Goal: Transaction & Acquisition: Download file/media

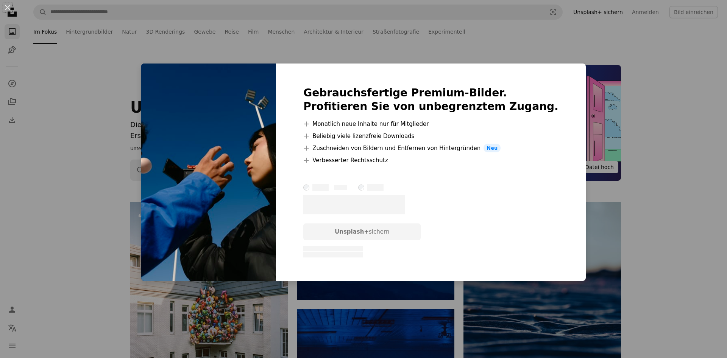
scroll to position [2201, 0]
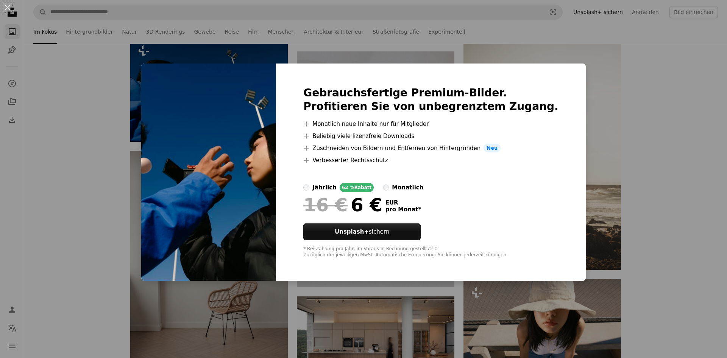
click at [660, 112] on div "An X shape Gebrauchsfertige Premium-Bilder. Profitieren Sie von unbegrenztem Zu…" at bounding box center [363, 179] width 727 height 358
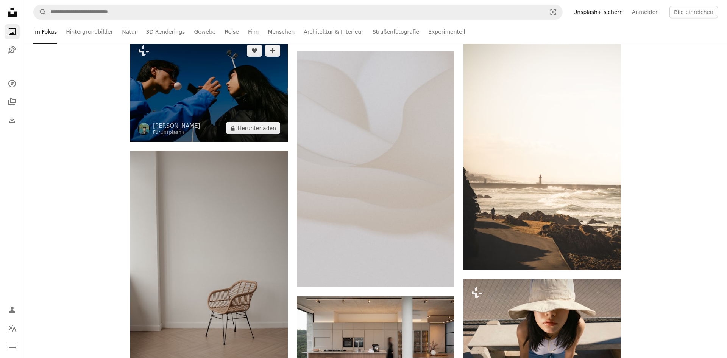
click at [188, 93] on img at bounding box center [208, 89] width 157 height 105
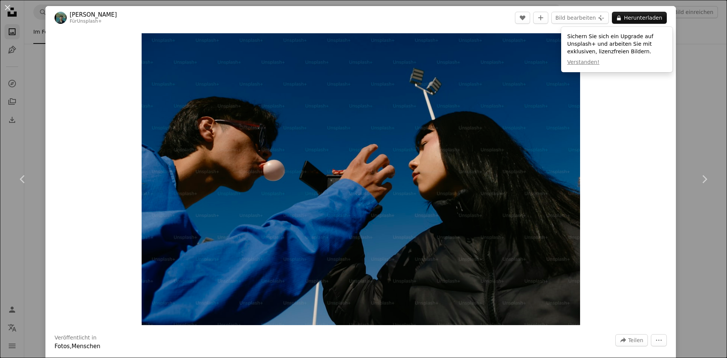
click at [616, 112] on div "Zoom in" at bounding box center [360, 180] width 630 height 300
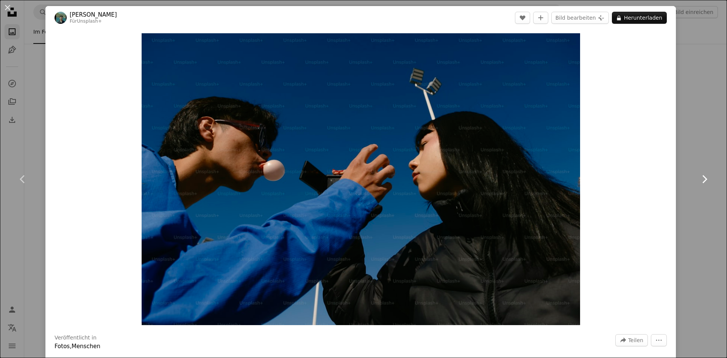
click at [704, 156] on link "Chevron right" at bounding box center [703, 179] width 45 height 73
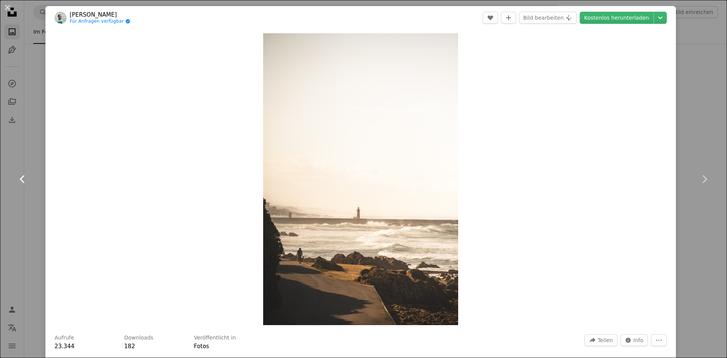
click at [18, 180] on icon "Chevron left" at bounding box center [23, 179] width 12 height 12
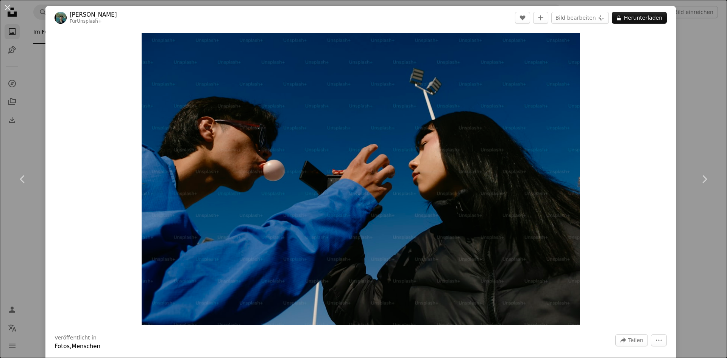
click at [639, 79] on div "Zoom in" at bounding box center [360, 180] width 630 height 300
click at [714, 65] on div "An X shape Chevron left Chevron right [PERSON_NAME] Für Unsplash+ A heart A plu…" at bounding box center [363, 179] width 727 height 358
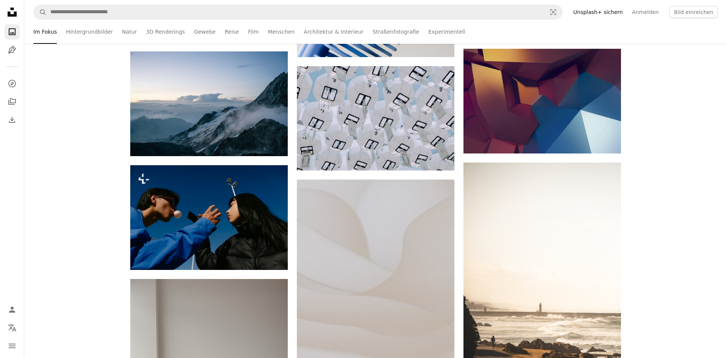
scroll to position [2046, 0]
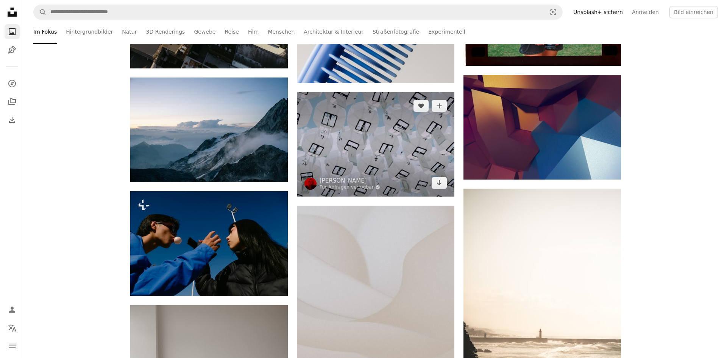
click at [345, 133] on img at bounding box center [375, 144] width 157 height 104
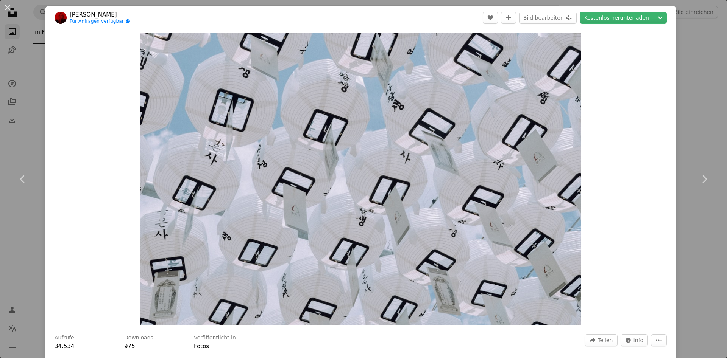
click at [689, 58] on div "An X shape Chevron left Chevron right [PERSON_NAME] Für Anfragen verfügbar A ch…" at bounding box center [363, 179] width 727 height 358
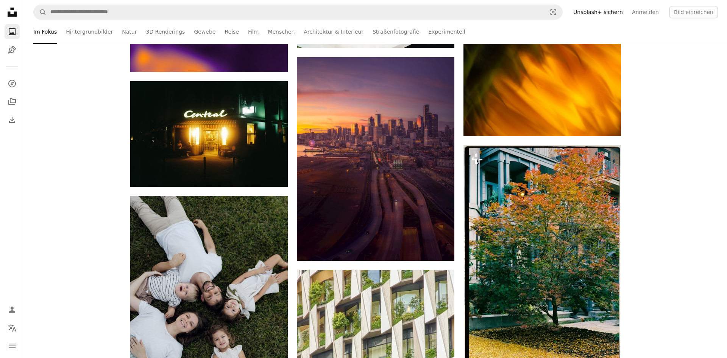
scroll to position [3243, 0]
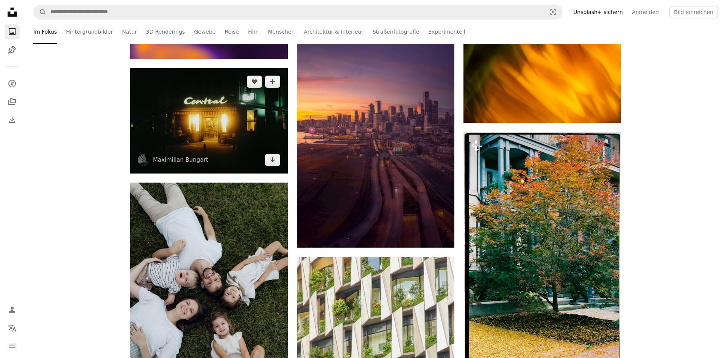
click at [220, 109] on img at bounding box center [208, 121] width 157 height 106
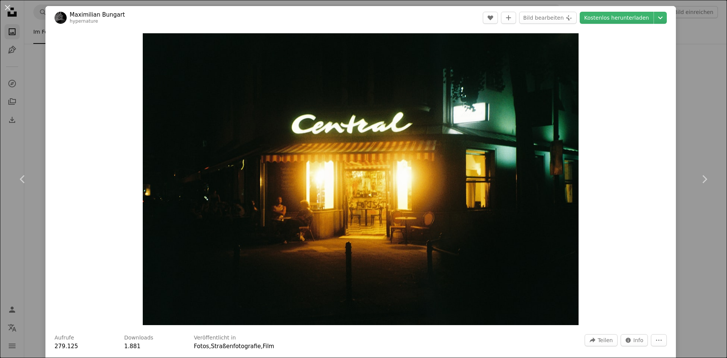
click at [711, 97] on div "An X shape Chevron left Chevron right [PERSON_NAME] hypernature A heart A plus …" at bounding box center [363, 179] width 727 height 358
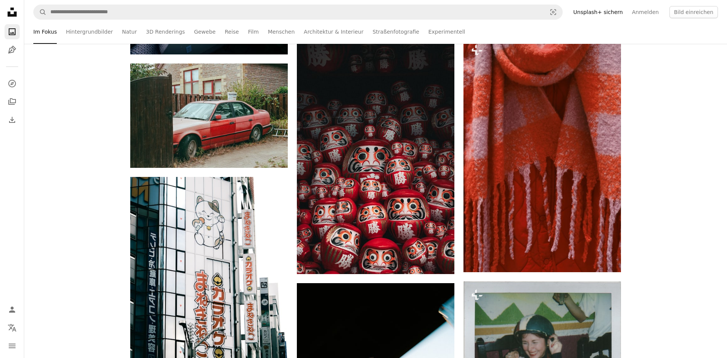
scroll to position [6680, 0]
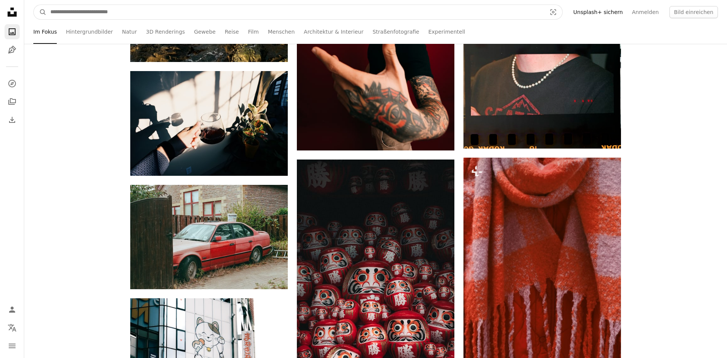
click at [235, 14] on input "Finden Sie Bildmaterial auf der ganzen Webseite" at bounding box center [295, 12] width 497 height 14
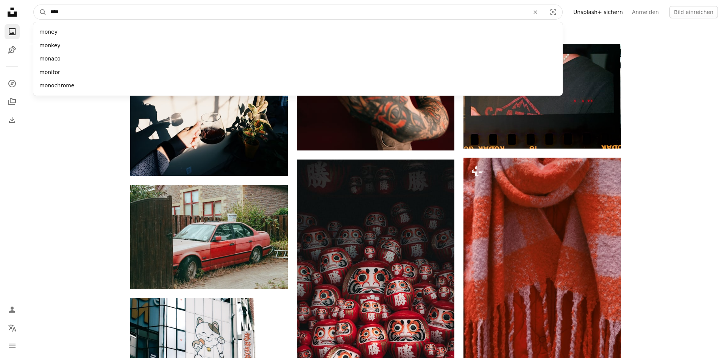
type input "*****"
click button "A magnifying glass" at bounding box center [40, 12] width 13 height 14
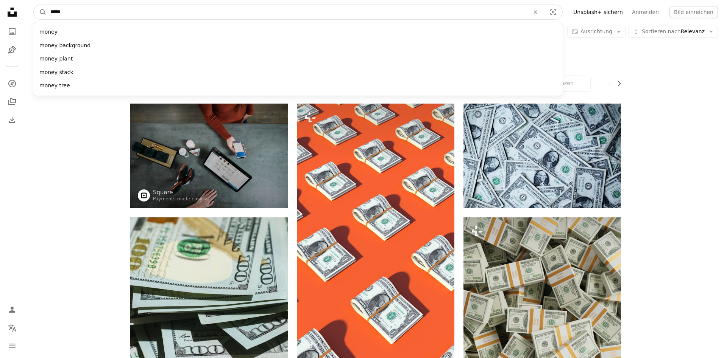
drag, startPoint x: 161, startPoint y: 11, endPoint x: 45, endPoint y: 14, distance: 116.2
click at [47, 14] on input "*****" at bounding box center [287, 12] width 480 height 14
type input "******"
click button "A magnifying glass" at bounding box center [40, 12] width 13 height 14
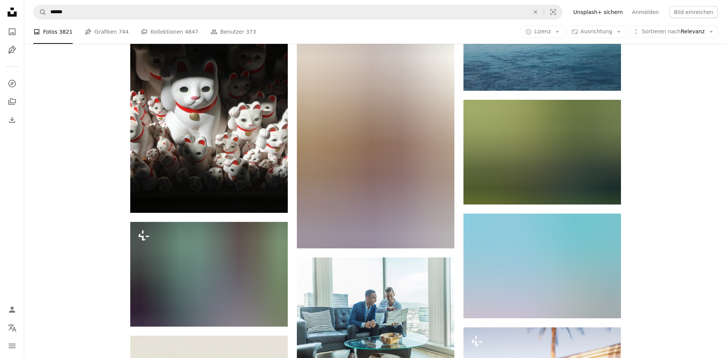
scroll to position [5676, 0]
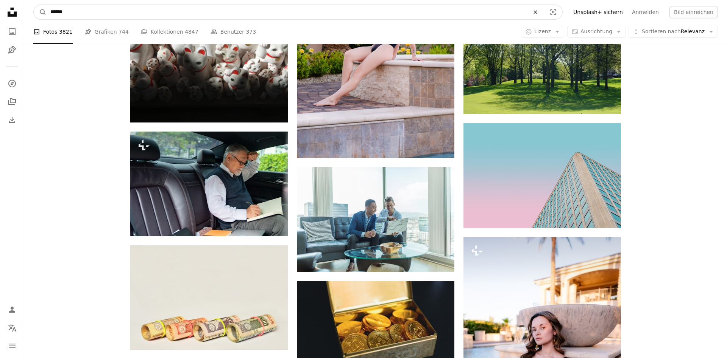
click at [544, 8] on button "An X shape" at bounding box center [535, 12] width 17 height 14
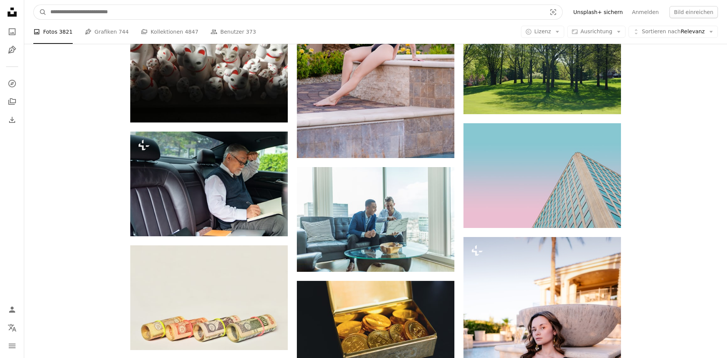
click at [112, 10] on input "Finden Sie Bildmaterial auf der ganzen Webseite" at bounding box center [295, 12] width 497 height 14
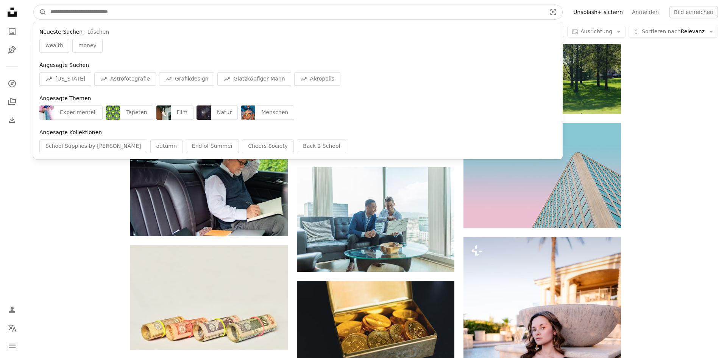
click at [34, 5] on button "A magnifying glass" at bounding box center [40, 12] width 13 height 14
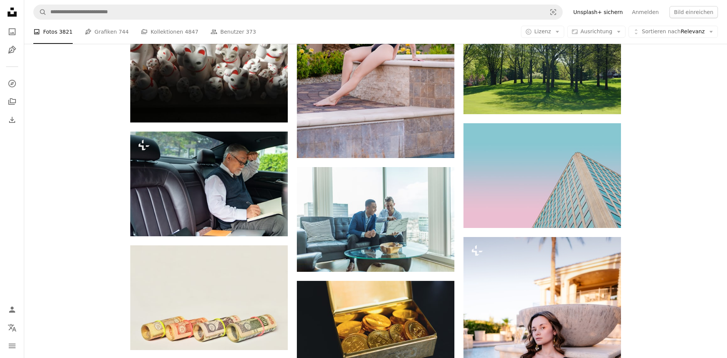
click at [43, 35] on li "A photo Fotos 3821" at bounding box center [52, 32] width 39 height 24
click at [42, 31] on li "A photo Fotos 3821" at bounding box center [52, 32] width 39 height 24
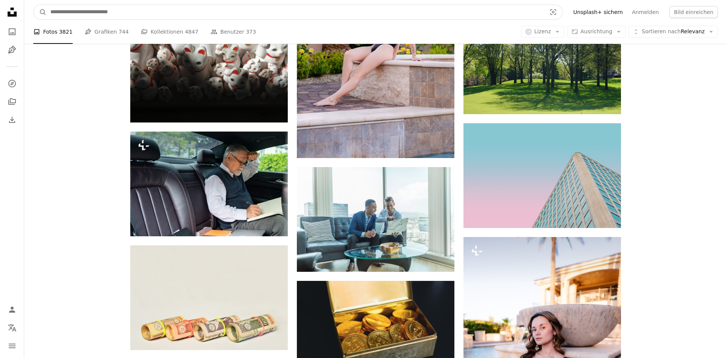
click at [72, 7] on input "Finden Sie Bildmaterial auf der ganzen Webseite" at bounding box center [295, 12] width 497 height 14
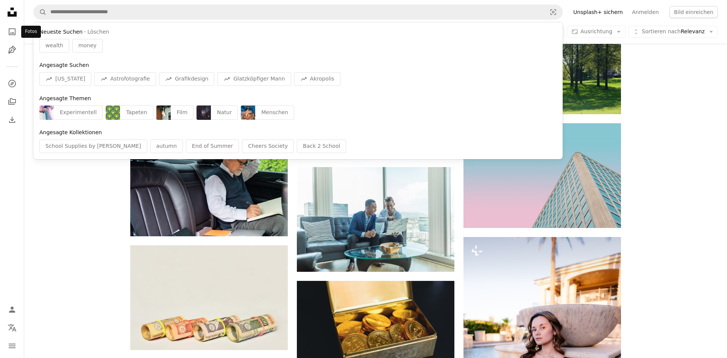
click at [13, 19] on icon "Unsplash logo Unsplash-Startseite" at bounding box center [12, 12] width 15 height 15
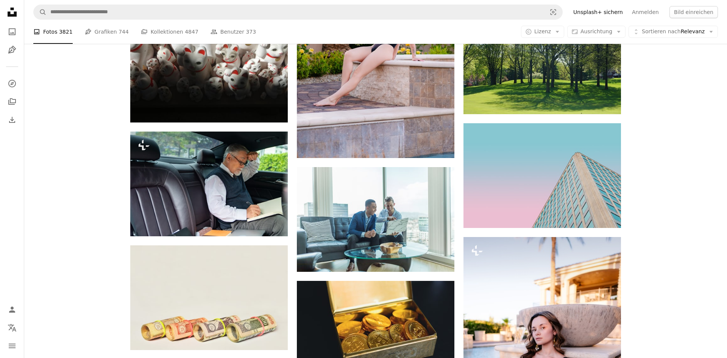
click at [4, 35] on nav "Unsplash logo Unsplash-Startseite A photo Pen Tool A compass A stack of folders…" at bounding box center [12, 179] width 24 height 358
click at [8, 31] on icon "A photo" at bounding box center [12, 31] width 9 height 9
click at [11, 33] on icon "A photo" at bounding box center [12, 31] width 9 height 9
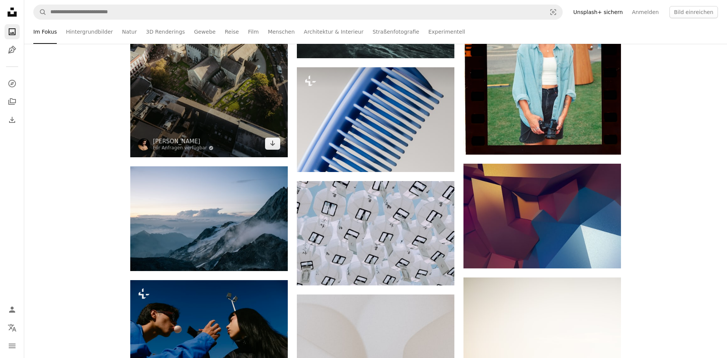
scroll to position [1931, 0]
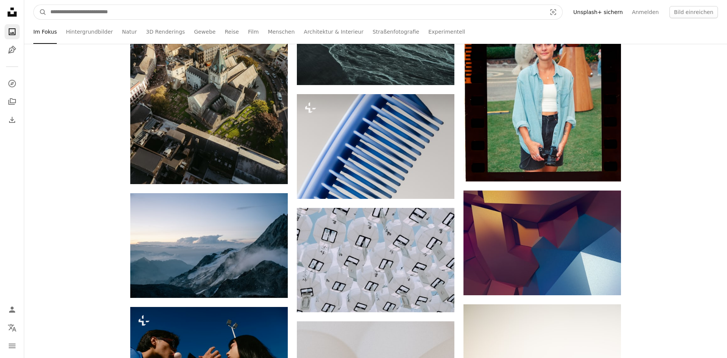
click at [171, 12] on input "Finden Sie Bildmaterial auf der ganzen Webseite" at bounding box center [295, 12] width 497 height 14
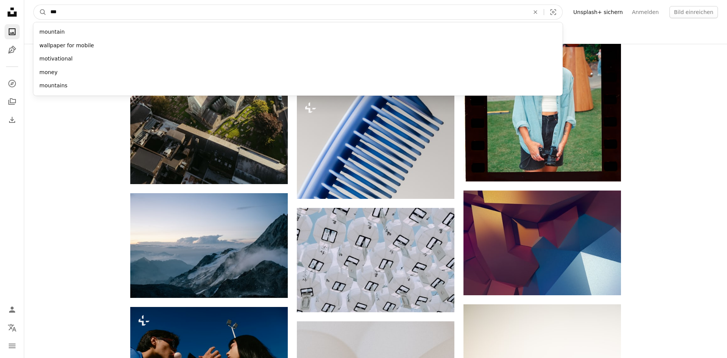
type input "****"
click button "A magnifying glass" at bounding box center [40, 12] width 13 height 14
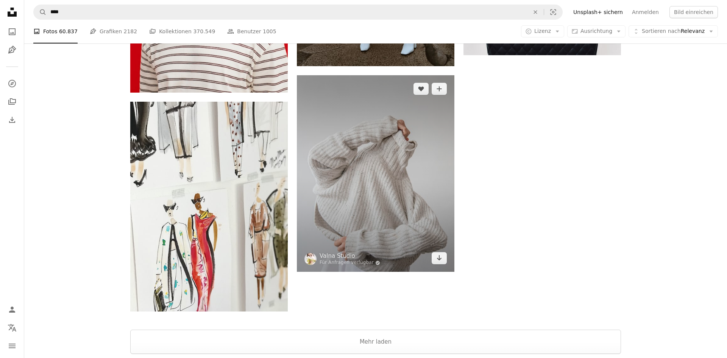
scroll to position [1506, 0]
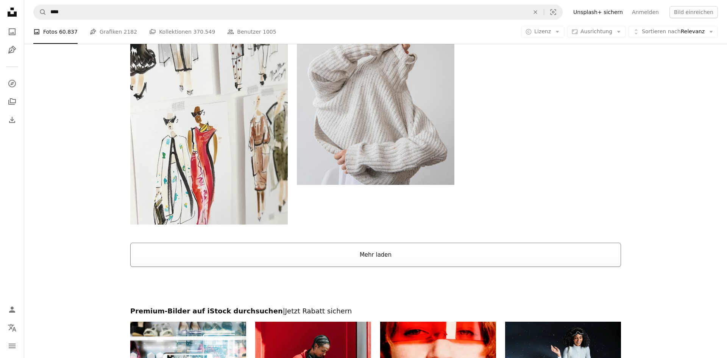
click at [414, 255] on button "Mehr laden" at bounding box center [375, 255] width 491 height 24
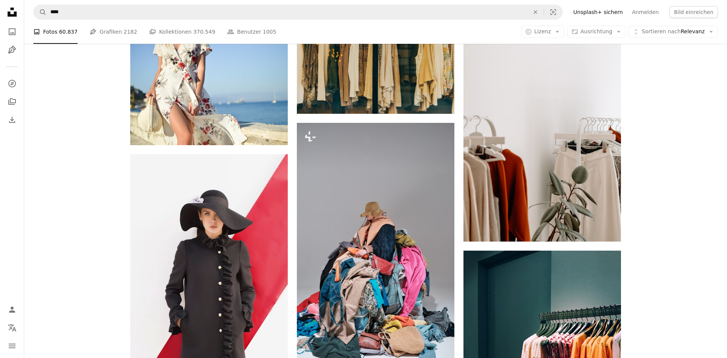
scroll to position [2896, 0]
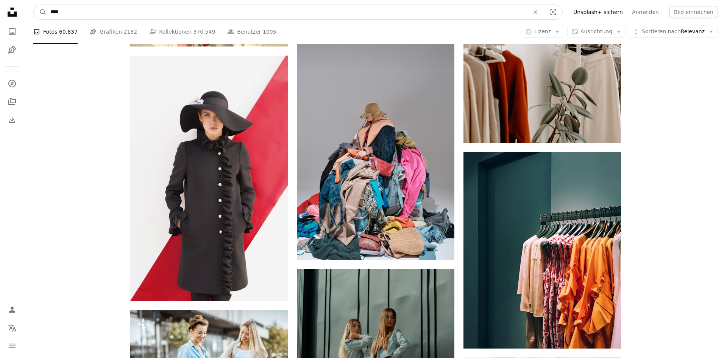
click at [193, 14] on input "****" at bounding box center [287, 12] width 480 height 14
type input "**********"
click button "A magnifying glass" at bounding box center [40, 12] width 13 height 14
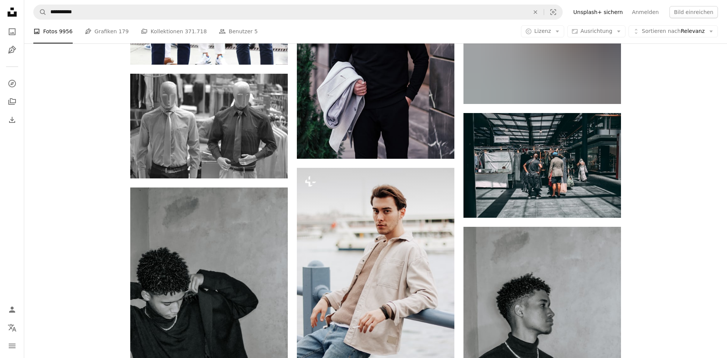
scroll to position [6332, 0]
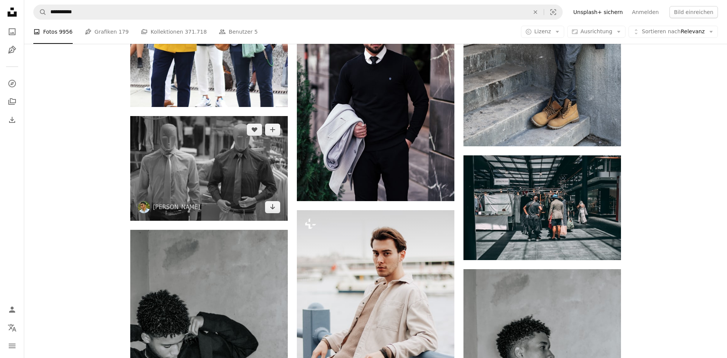
click at [219, 160] on img at bounding box center [208, 168] width 157 height 105
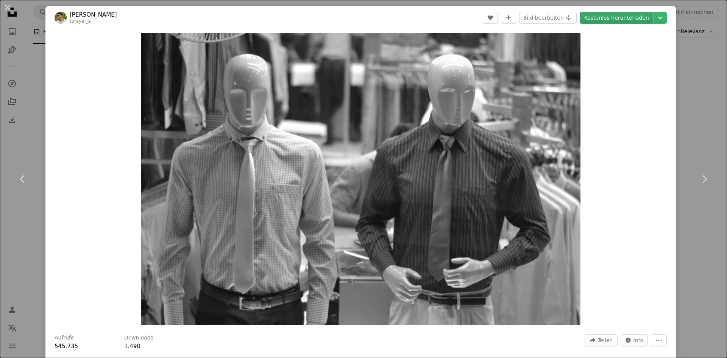
click at [639, 19] on link "Kostenlos herunterladen" at bounding box center [617, 18] width 74 height 12
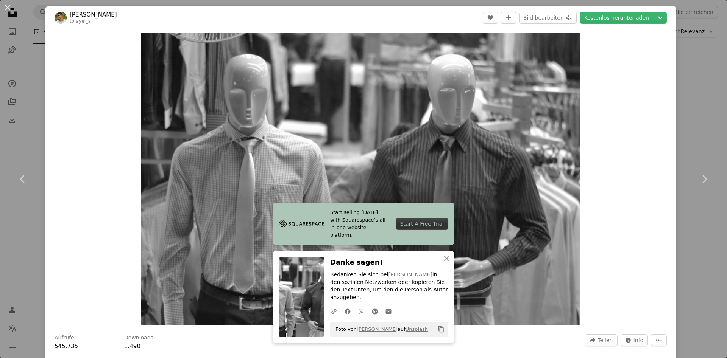
drag, startPoint x: 690, startPoint y: 117, endPoint x: 695, endPoint y: 148, distance: 31.2
click at [690, 118] on div "An X shape Chevron left Chevron right tofayel ahmed tofayel_a A heart A plus si…" at bounding box center [363, 179] width 727 height 358
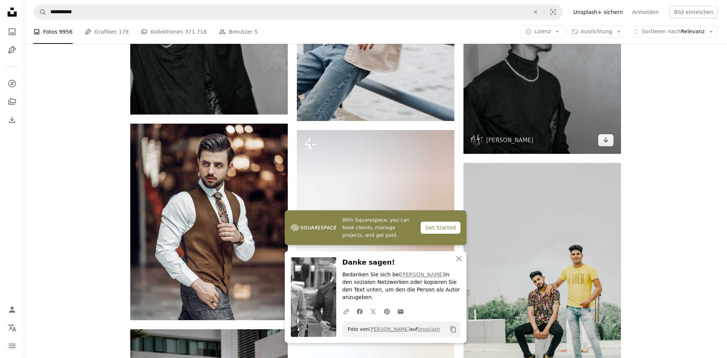
scroll to position [6680, 0]
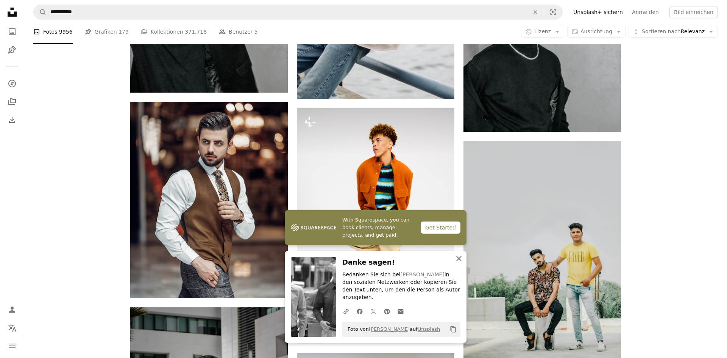
click at [461, 263] on icon "An X shape" at bounding box center [458, 258] width 9 height 9
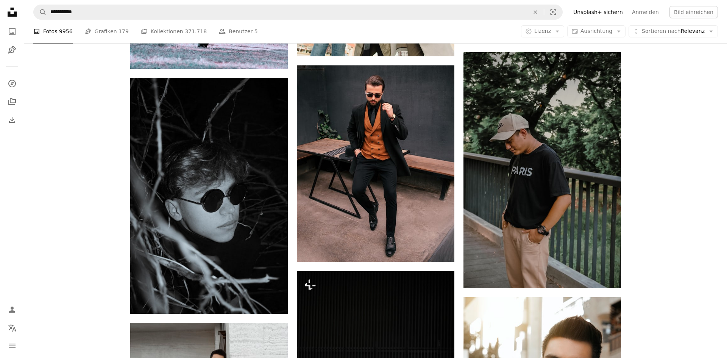
scroll to position [8996, 0]
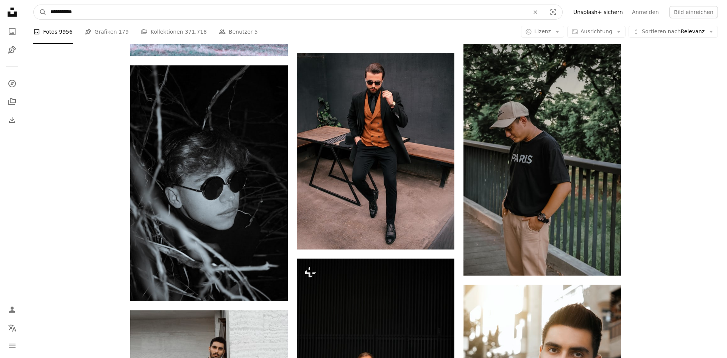
drag, startPoint x: 135, startPoint y: 14, endPoint x: 62, endPoint y: 17, distance: 73.1
click at [62, 17] on input "**********" at bounding box center [287, 12] width 480 height 14
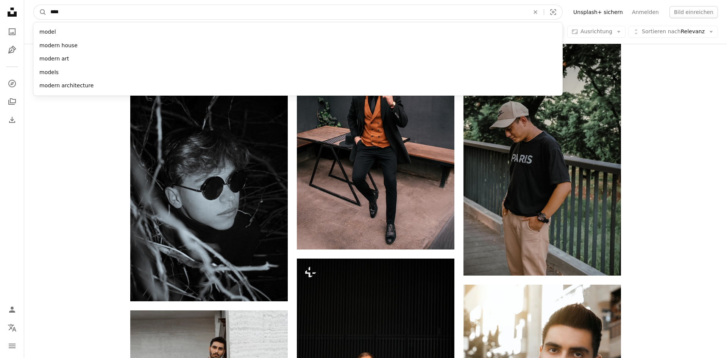
type input "****"
click at [34, 5] on button "A magnifying glass" at bounding box center [40, 12] width 13 height 14
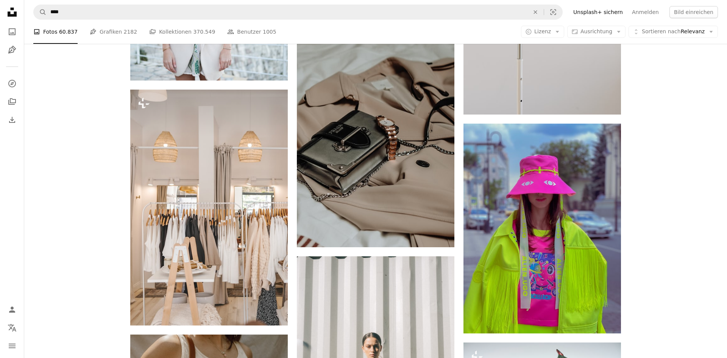
scroll to position [4595, 0]
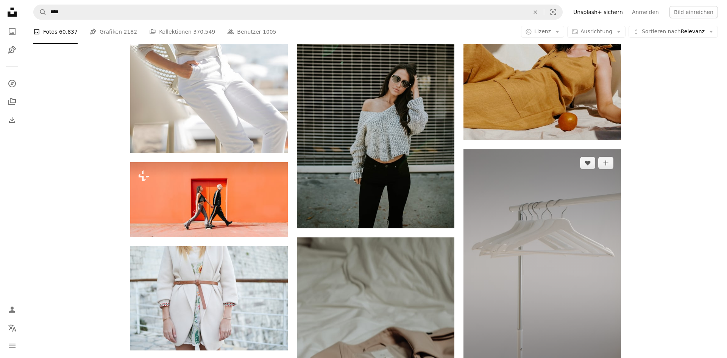
click at [575, 236] on img at bounding box center [541, 268] width 157 height 236
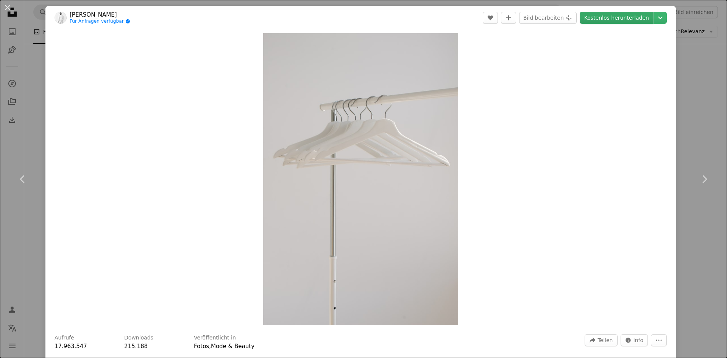
click at [620, 16] on link "Kostenlos herunterladen" at bounding box center [617, 18] width 74 height 12
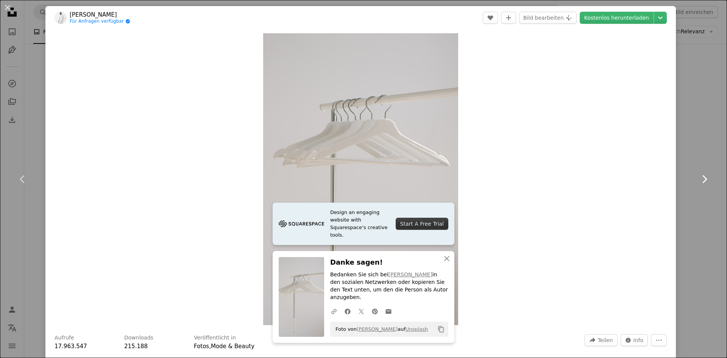
click at [716, 154] on link "Chevron right" at bounding box center [703, 179] width 45 height 73
click at [674, 71] on div "Zoom in" at bounding box center [360, 180] width 630 height 300
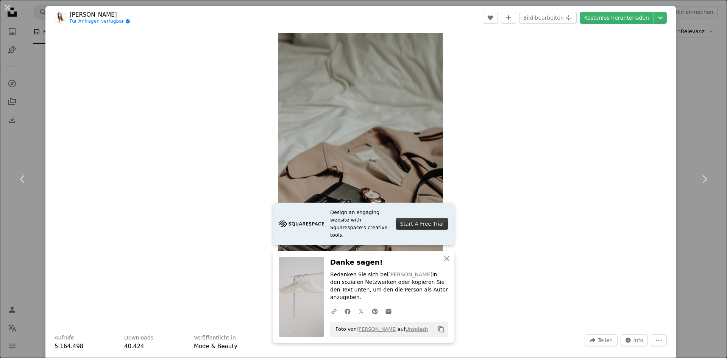
click at [72, 81] on div "Zoom in" at bounding box center [360, 180] width 630 height 300
click at [714, 62] on div "An X shape Chevron left Chevron right [PERSON_NAME] Für Anfragen verfügbar A ch…" at bounding box center [363, 179] width 727 height 358
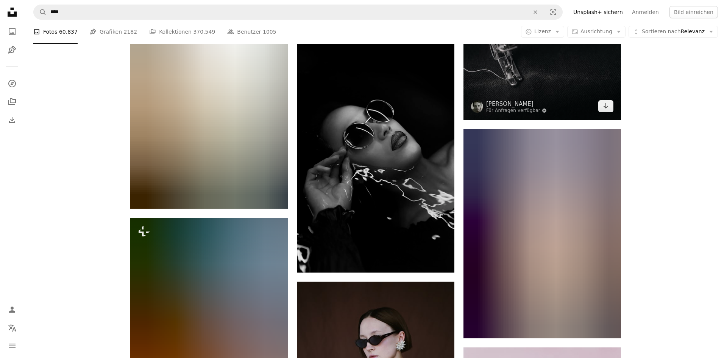
scroll to position [24435, 0]
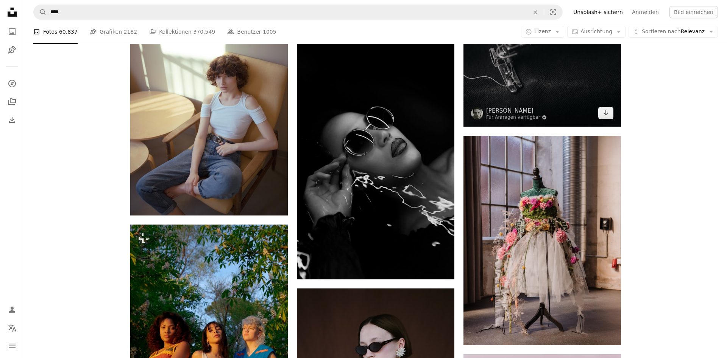
click at [538, 79] on img at bounding box center [541, 74] width 157 height 105
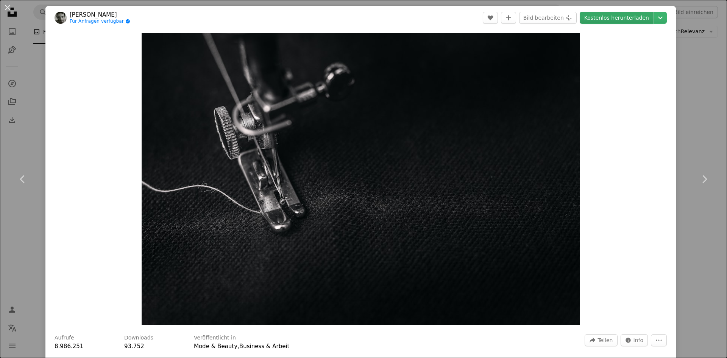
click at [636, 15] on link "Kostenlos herunterladen" at bounding box center [617, 18] width 74 height 12
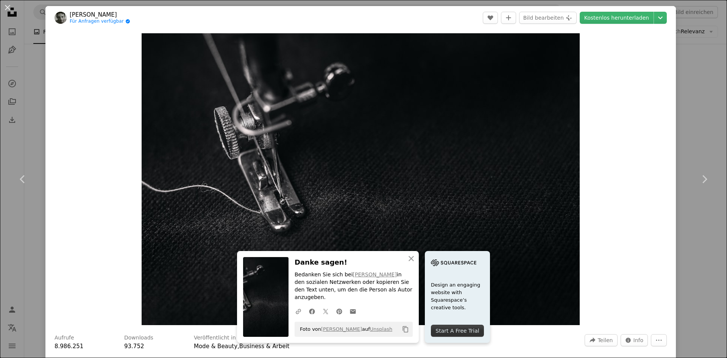
click at [641, 153] on div "Zoom in" at bounding box center [360, 180] width 630 height 300
click at [688, 78] on div "An X shape Chevron left Chevron right [PERSON_NAME] Für Anfragen verfügbar A ch…" at bounding box center [363, 179] width 727 height 358
